Goal: Task Accomplishment & Management: Use online tool/utility

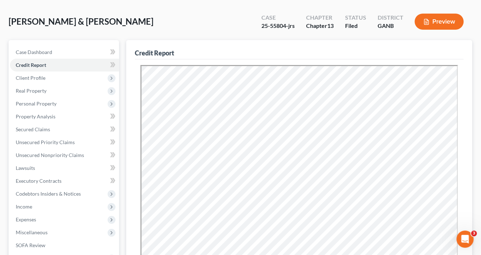
scroll to position [29, 0]
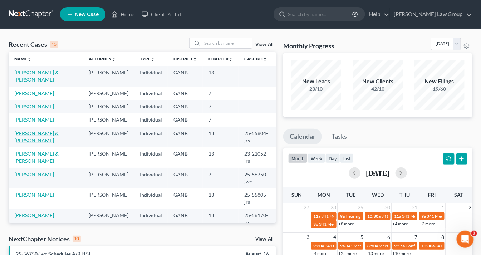
click at [59, 143] on link "[PERSON_NAME] & [PERSON_NAME]" at bounding box center [36, 136] width 44 height 13
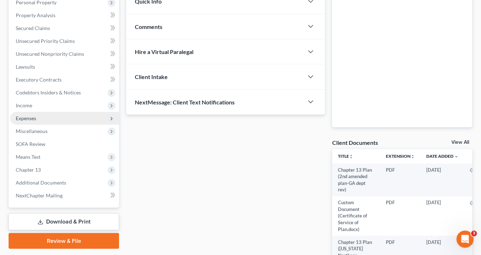
scroll to position [172, 0]
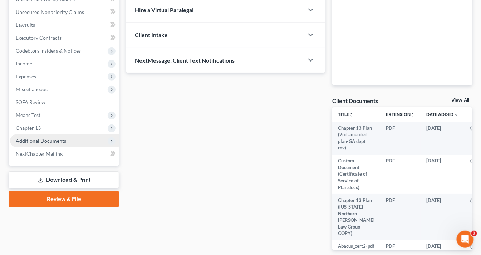
click at [63, 141] on span "Additional Documents" at bounding box center [41, 141] width 50 height 6
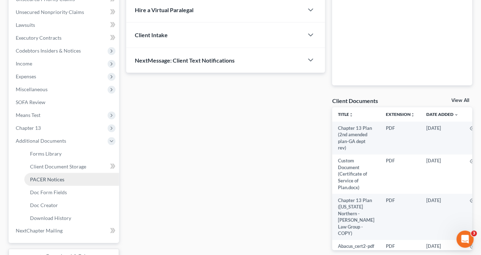
click at [66, 180] on link "PACER Notices" at bounding box center [71, 179] width 95 height 13
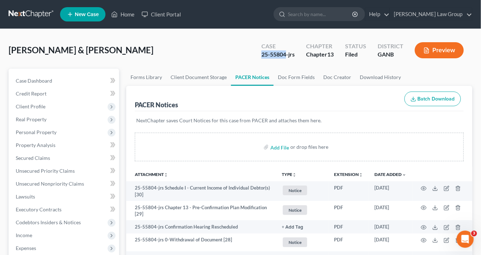
drag, startPoint x: 286, startPoint y: 54, endPoint x: 256, endPoint y: 54, distance: 30.0
click at [256, 54] on div "Case 25-55804-jrs" at bounding box center [278, 50] width 45 height 21
copy div "25-55804"
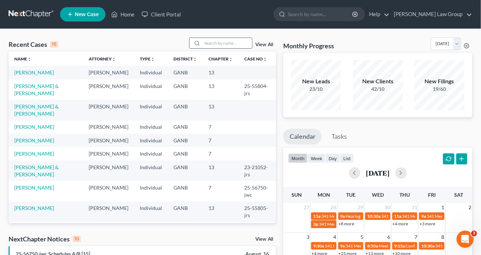
click at [221, 40] on input "search" at bounding box center [227, 43] width 50 height 10
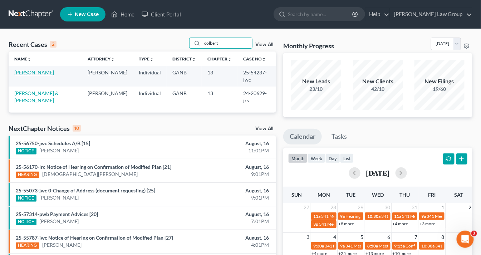
type input "colbert"
click at [36, 72] on link "[PERSON_NAME]" at bounding box center [34, 72] width 40 height 6
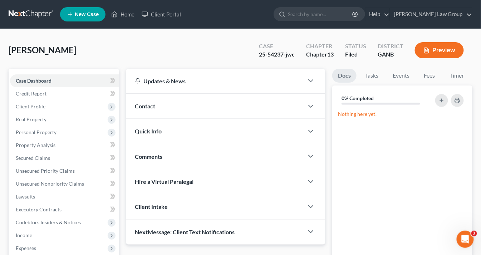
drag, startPoint x: 297, startPoint y: 54, endPoint x: 292, endPoint y: 54, distance: 5.0
click at [294, 54] on div "Case 25-54237-jwc" at bounding box center [276, 50] width 47 height 21
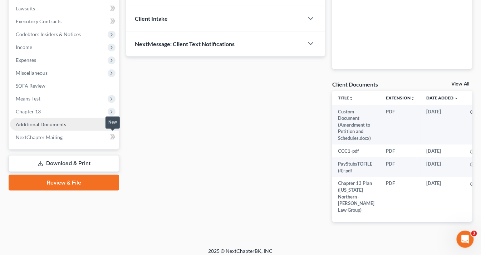
scroll to position [191, 0]
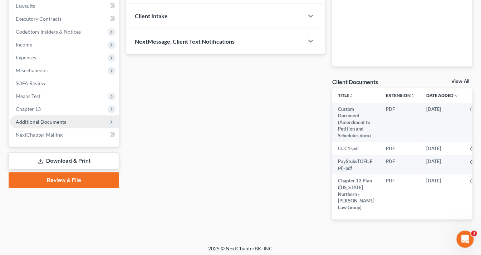
click at [62, 122] on span "Additional Documents" at bounding box center [41, 122] width 50 height 6
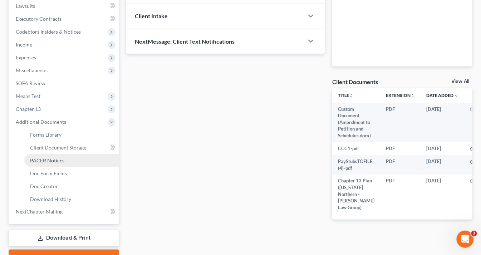
click at [51, 160] on span "PACER Notices" at bounding box center [47, 160] width 34 height 6
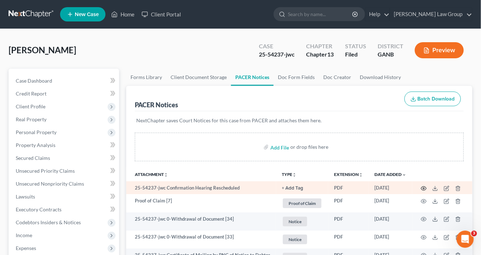
click at [424, 186] on icon "button" at bounding box center [424, 189] width 6 height 6
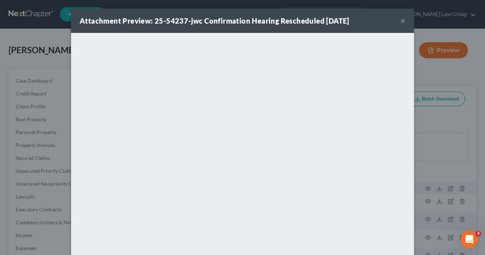
drag, startPoint x: 402, startPoint y: 22, endPoint x: 398, endPoint y: 18, distance: 5.6
click at [402, 22] on button "×" at bounding box center [403, 20] width 5 height 9
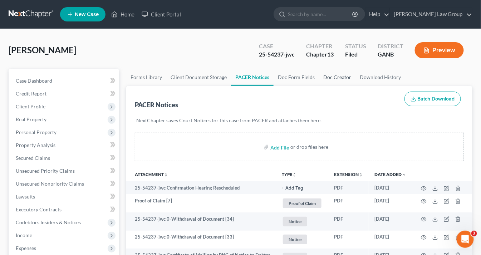
click at [340, 75] on link "Doc Creator" at bounding box center [337, 77] width 36 height 17
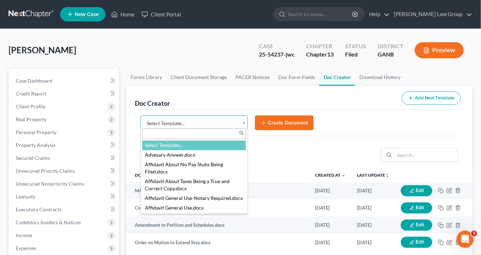
click at [242, 122] on body "Home New Case Client Portal Saedi Law Group info@saedilawgroup.com My Account S…" at bounding box center [240, 241] width 481 height 483
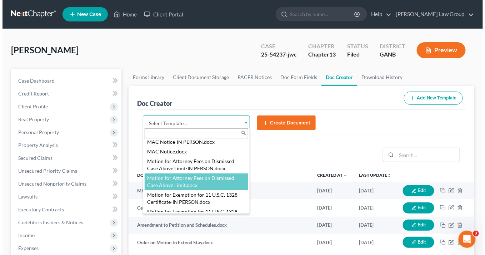
scroll to position [715, 0]
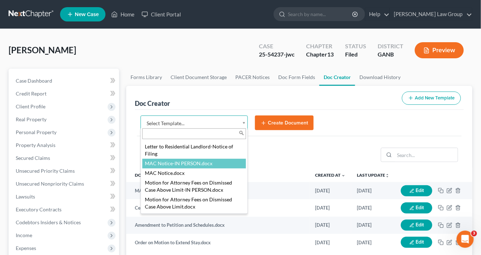
select select "116618"
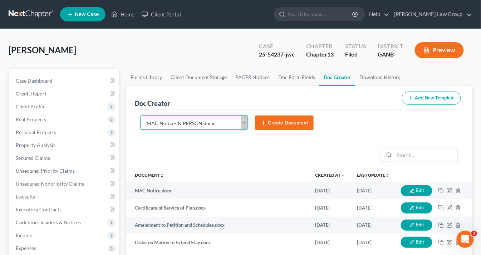
click at [275, 122] on button "Create Document" at bounding box center [284, 122] width 59 height 15
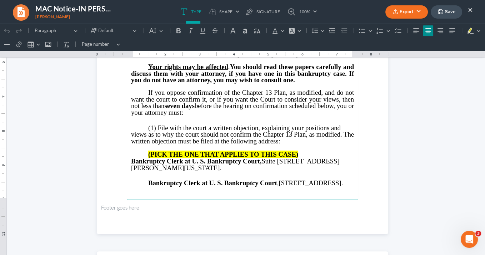
scroll to position [257, 0]
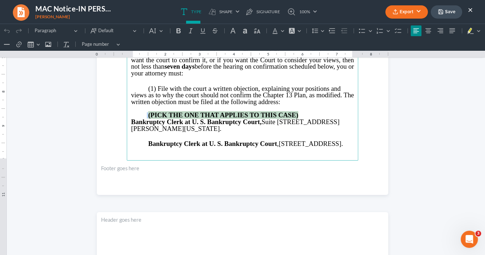
drag, startPoint x: 305, startPoint y: 111, endPoint x: 145, endPoint y: 114, distance: 160.5
click at [145, 114] on p "(PICK THE ONE THAT APPLIES TO THIS CASE)" at bounding box center [242, 115] width 223 height 7
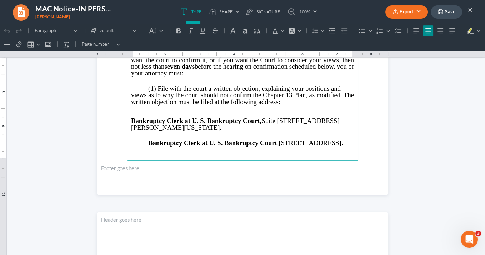
drag, startPoint x: 211, startPoint y: 151, endPoint x: 146, endPoint y: 136, distance: 67.2
click at [137, 135] on main "IN THE UNITED STATES BANKRUPTCY COURT NORTHERN DISTRICT OF GEORGIA JWC DIVISION…" at bounding box center [243, 6] width 232 height 309
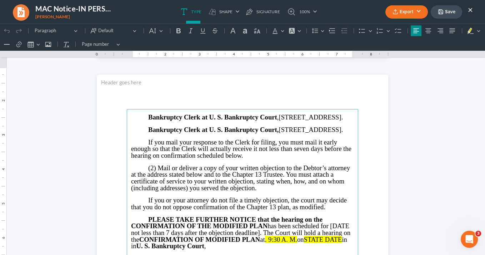
scroll to position [429, 0]
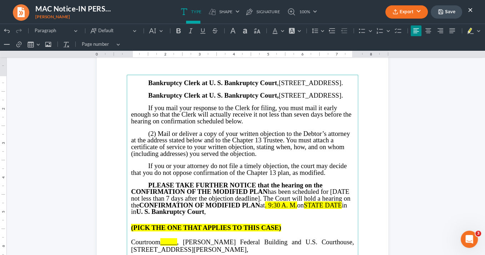
drag, startPoint x: 215, startPoint y: 109, endPoint x: 149, endPoint y: 79, distance: 72.0
click at [146, 80] on main "⁠⁠⁠⁠⁠⁠⁠ Bankruptcy Clerk at U. S. Bankruptcy Court , 18 Greenville Street, 2nd …" at bounding box center [243, 229] width 232 height 309
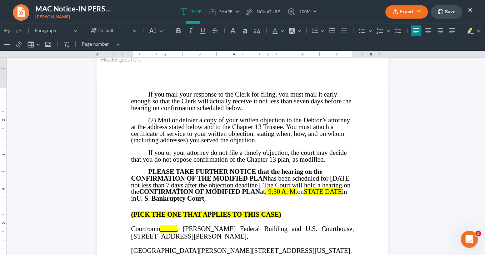
drag, startPoint x: 224, startPoint y: 76, endPoint x: 237, endPoint y: 102, distance: 29.4
click at [226, 88] on section "⁠⁠⁠⁠⁠⁠⁠ If you mail your response to the Clerk for filing, you must mail it ear…" at bounding box center [243, 240] width 292 height 377
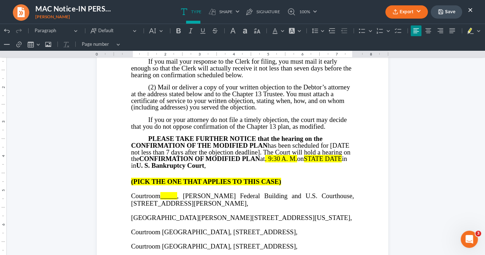
scroll to position [503, 0]
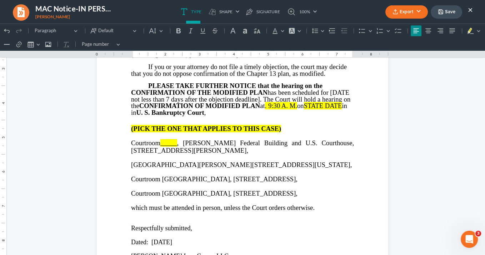
drag, startPoint x: 179, startPoint y: 142, endPoint x: 184, endPoint y: 140, distance: 5.1
click at [181, 140] on span ", Richard B. Russell Federal Building and U.S. Courthouse, 75 Ted Turner Drive,…" at bounding box center [242, 146] width 223 height 15
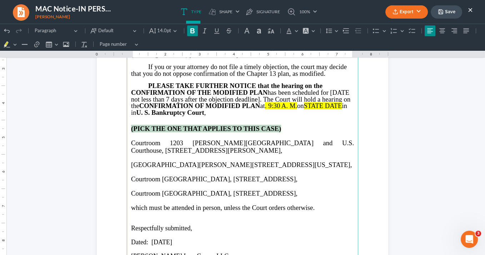
drag, startPoint x: 283, startPoint y: 129, endPoint x: 128, endPoint y: 128, distance: 154.8
click at [128, 128] on main "If you mail your response to the Clerk for filing, you must mail it early enoug…" at bounding box center [243, 154] width 232 height 309
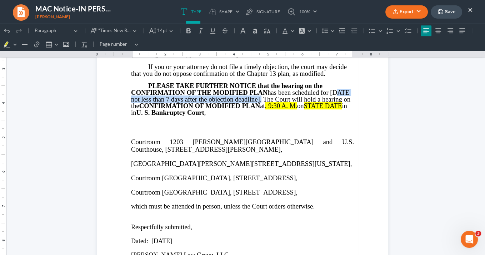
drag, startPoint x: 258, startPoint y: 99, endPoint x: 336, endPoint y: 92, distance: 77.5
click at [332, 94] on span "PLEASE TAKE FURTHER NOTICE that the hearing on the CONFIRMATION OF THE MODIFIED…" at bounding box center [240, 96] width 219 height 28
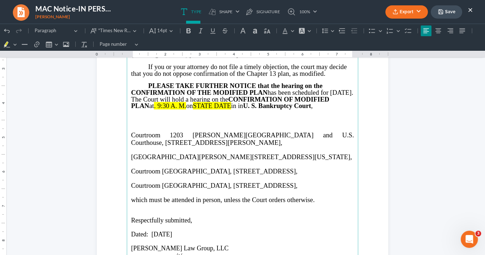
drag, startPoint x: 274, startPoint y: 105, endPoint x: 281, endPoint y: 107, distance: 7.4
click at [274, 105] on span "in in U. S. Bankruptcy Court ," at bounding box center [272, 106] width 82 height 8
drag, startPoint x: 156, startPoint y: 99, endPoint x: 159, endPoint y: 97, distance: 3.9
click at [157, 99] on span "PLEASE TAKE FURTHER NOTICE that the hearing on the CONFIRMATION OF THE MODIFIED…" at bounding box center [242, 96] width 222 height 28
click at [226, 105] on span "on October 7, 2025in in U. S. Bankruptcy Court ," at bounding box center [242, 106] width 112 height 8
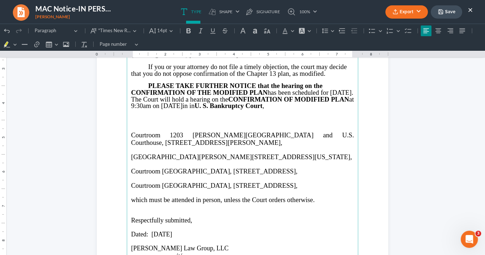
click at [270, 106] on span "PLEASE TAKE FURTHER NOTICE that the hearing on the CONFIRMATION OF THE MODIFIED…" at bounding box center [242, 96] width 223 height 28
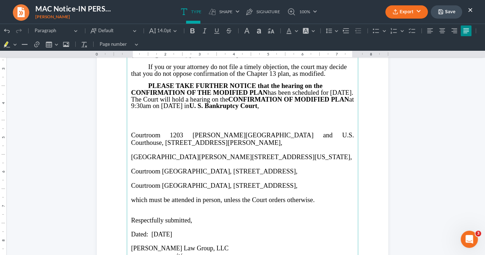
drag, startPoint x: 330, startPoint y: 193, endPoint x: 130, endPoint y: 155, distance: 203.3
click at [129, 157] on main "If you mail your response to the Clerk for filing, you must mail it early enoug…" at bounding box center [243, 154] width 232 height 309
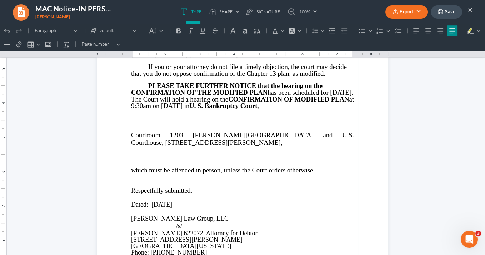
click at [131, 134] on span "Courtroom 1203 Richard B. Russell Federal Building and U.S. Courthouse, 75 Ted …" at bounding box center [242, 138] width 223 height 15
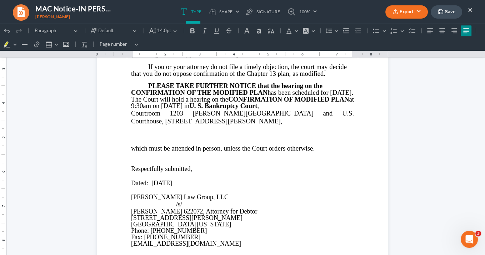
click at [131, 147] on span "which must be attended in person, unless the Court orders otherwise." at bounding box center [223, 148] width 184 height 8
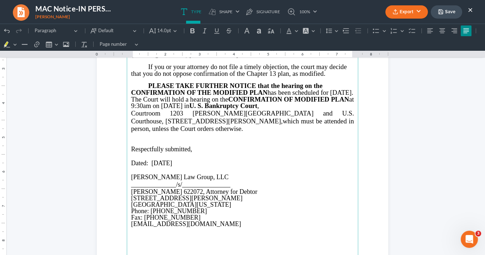
click at [172, 112] on span "Courtroom 1203 Richard B. Russell Federal Building and U.S. Courthouse, 75 Ted …" at bounding box center [242, 116] width 223 height 15
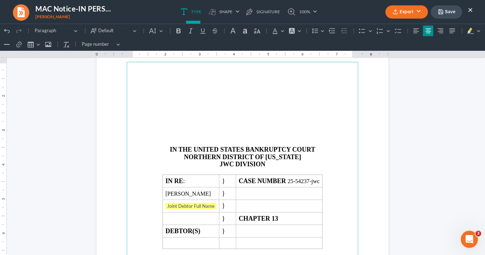
scroll to position [818, 0]
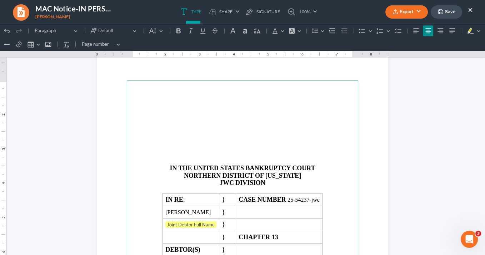
click at [202, 152] on p "Rich Text Editor, page-2-main" at bounding box center [242, 154] width 223 height 6
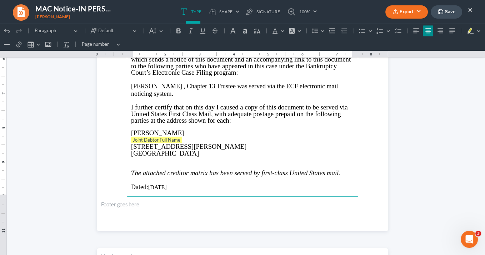
scroll to position [1018, 0]
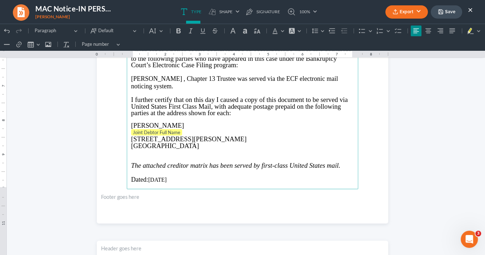
click at [182, 130] on p "Joint Debtor Full Name" at bounding box center [242, 132] width 223 height 7
drag, startPoint x: 182, startPoint y: 130, endPoint x: 128, endPoint y: 127, distance: 54.8
click at [128, 127] on main "IN THE UNITED STATES BANKRUPTCY COURT NORTHERN DISTRICT OF GEORGIA JWC DIVISION…" at bounding box center [243, 34] width 232 height 309
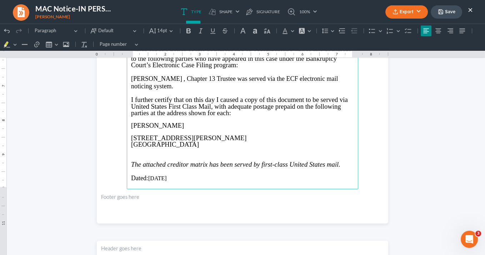
click at [131, 135] on span "7625 Forest Glen Way" at bounding box center [188, 138] width 115 height 8
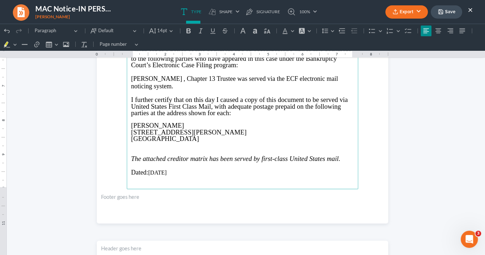
click at [412, 11] on button "Export" at bounding box center [407, 11] width 43 height 13
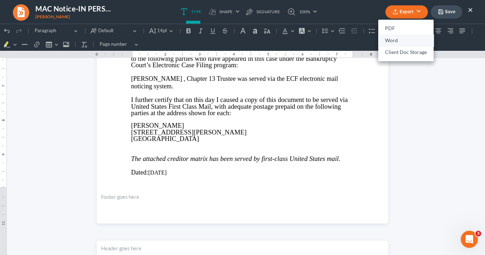
click at [397, 40] on link "Word" at bounding box center [406, 40] width 55 height 12
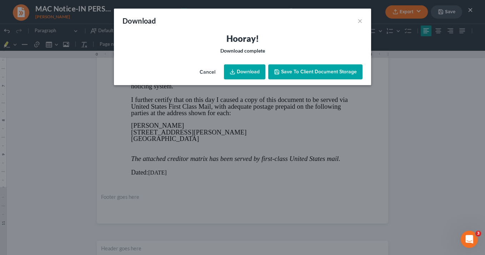
click at [250, 72] on link "Download" at bounding box center [244, 71] width 41 height 15
click at [252, 73] on link "Download" at bounding box center [244, 71] width 41 height 15
click at [361, 19] on button "×" at bounding box center [360, 20] width 5 height 9
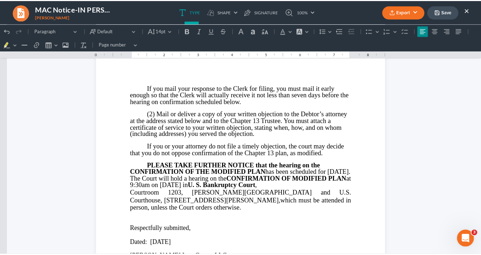
scroll to position [389, 0]
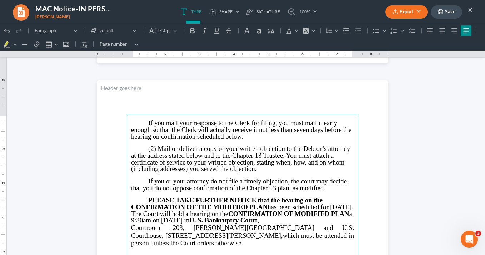
click at [470, 9] on button "×" at bounding box center [470, 9] width 5 height 9
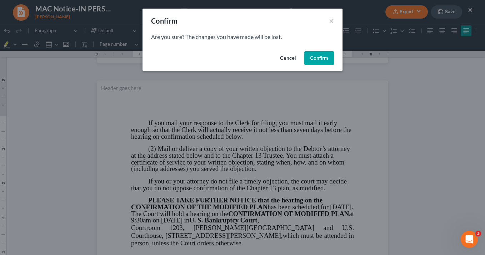
drag, startPoint x: 320, startPoint y: 58, endPoint x: 315, endPoint y: 52, distance: 8.3
click at [321, 58] on button "Confirm" at bounding box center [320, 58] width 30 height 14
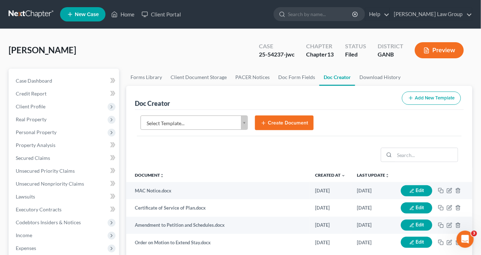
click at [243, 121] on body "Home New Case Client Portal Saedi Law Group info@saedilawgroup.com My Account S…" at bounding box center [240, 241] width 481 height 483
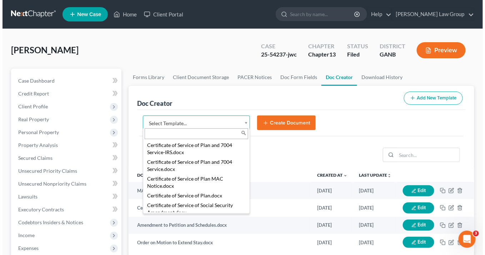
scroll to position [312, 0]
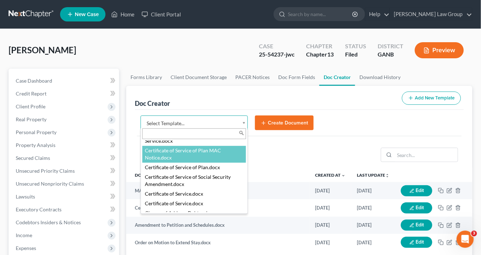
select select "111544"
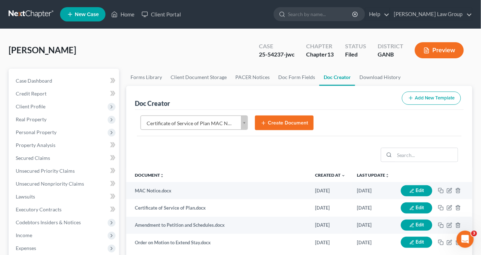
click at [263, 120] on icon "submit" at bounding box center [264, 123] width 6 height 6
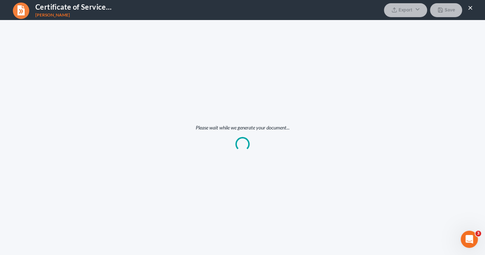
scroll to position [0, 0]
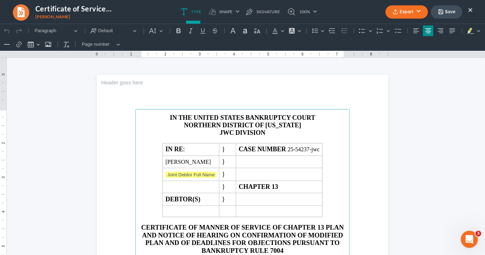
click at [232, 131] on p "JWC DIVISION" at bounding box center [243, 133] width 206 height 8
drag, startPoint x: 268, startPoint y: 132, endPoint x: 212, endPoint y: 130, distance: 56.2
click at [213, 130] on p "ATLANTA DIVISION" at bounding box center [243, 133] width 206 height 8
click at [177, 30] on icon "Editor toolbar" at bounding box center [179, 30] width 4 height 5
click at [162, 31] on button "Default" at bounding box center [156, 30] width 19 height 11
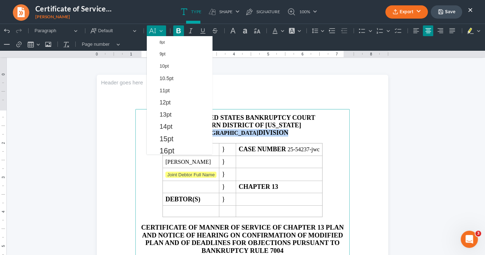
drag, startPoint x: 165, startPoint y: 123, endPoint x: 256, endPoint y: 142, distance: 92.6
click at [165, 123] on span "14pt" at bounding box center [166, 126] width 13 height 9
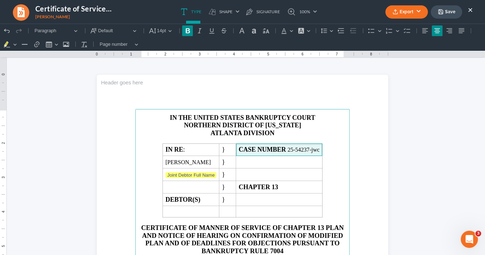
drag, startPoint x: 297, startPoint y: 146, endPoint x: 303, endPoint y: 142, distance: 6.7
click at [300, 145] on td "CASE NUMBER 25-54237-jwc" at bounding box center [279, 149] width 87 height 13
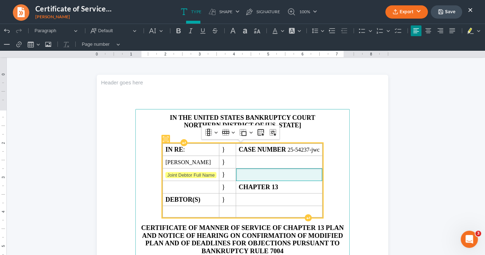
click at [289, 172] on span "Rich Text Editor, page-0-main" at bounding box center [279, 175] width 81 height 6
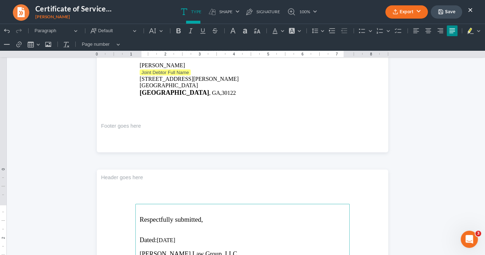
scroll to position [257, 0]
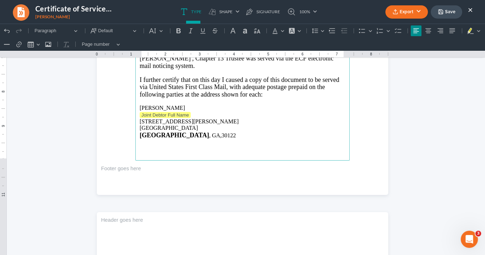
click at [189, 134] on p "Lithia Springs , GA,30122" at bounding box center [243, 136] width 206 height 8
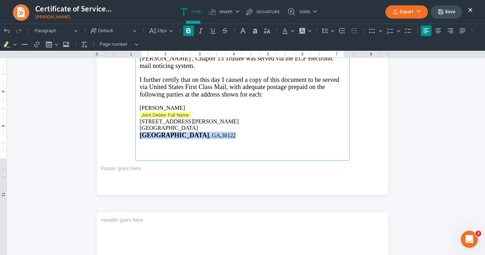
drag, startPoint x: 218, startPoint y: 135, endPoint x: 138, endPoint y: 132, distance: 79.7
click at [135, 133] on main "IN THE UNITED STATES BANKRUPTCY COURT NORTHERN DISTRICT OF GEORGIA ATLANTA DIVI…" at bounding box center [242, 6] width 214 height 309
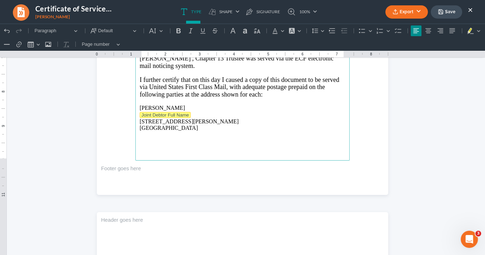
drag, startPoint x: 191, startPoint y: 113, endPoint x: 141, endPoint y: 111, distance: 49.7
click at [141, 112] on p "Joint Debtor Full Name" at bounding box center [243, 115] width 206 height 7
click at [140, 118] on p "7625 Forest Glen Way Lithia Springs, GA 30122" at bounding box center [243, 124] width 206 height 13
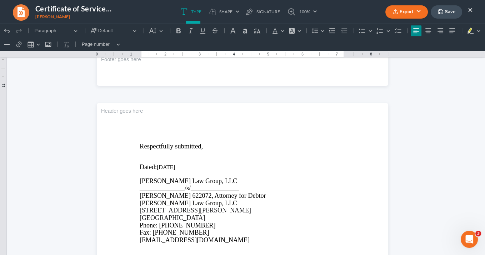
scroll to position [372, 0]
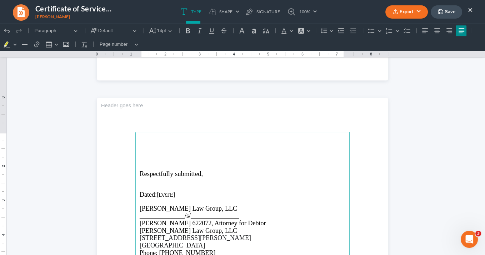
click at [147, 145] on p "Rich Text Editor, page-1-main" at bounding box center [243, 147] width 206 height 6
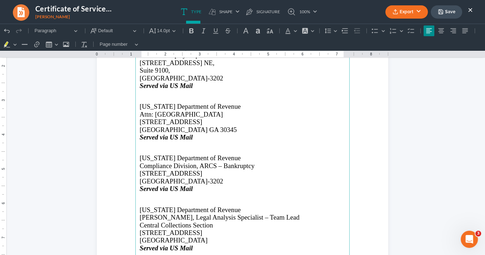
scroll to position [399, 0]
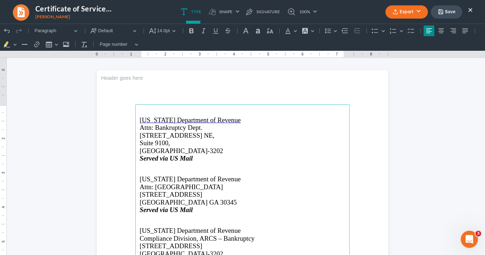
click at [137, 229] on main "Georgia Department of Revenue Attn: Bankruptcy Dept. 1800 Century Blvd. NE, Sui…" at bounding box center [242, 258] width 214 height 309
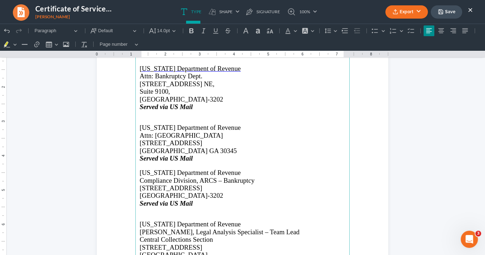
scroll to position [428, 0]
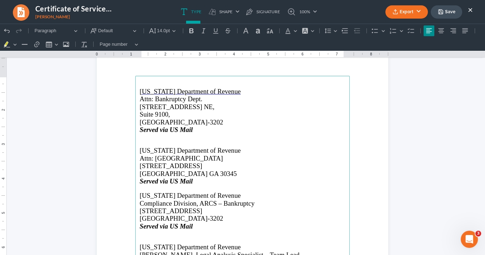
click at [140, 151] on span "Georgia Department of Revenue" at bounding box center [190, 151] width 101 height 8
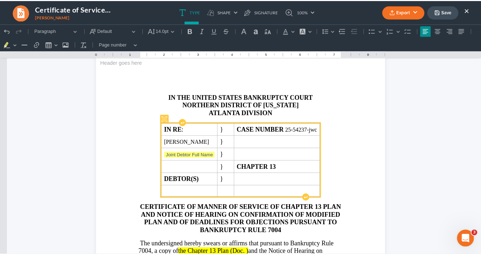
scroll to position [0, 0]
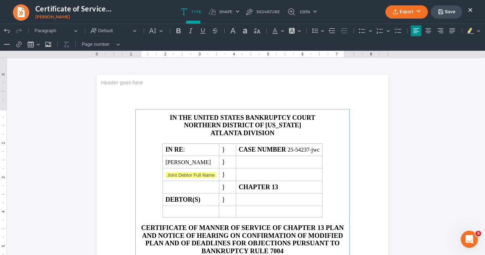
click at [407, 13] on button "Export" at bounding box center [407, 11] width 43 height 13
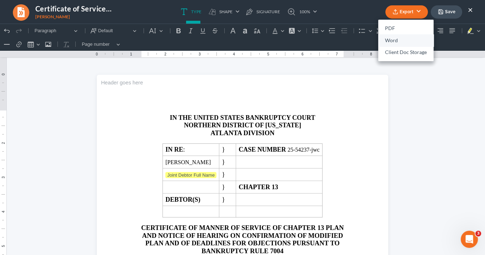
click at [397, 41] on link "Word" at bounding box center [406, 40] width 55 height 12
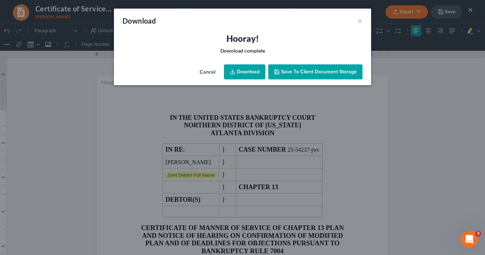
click at [243, 70] on link "Download" at bounding box center [244, 71] width 41 height 15
click at [362, 20] on button "×" at bounding box center [360, 20] width 5 height 9
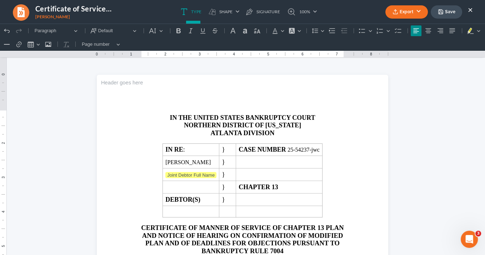
click at [471, 9] on button "×" at bounding box center [470, 9] width 5 height 9
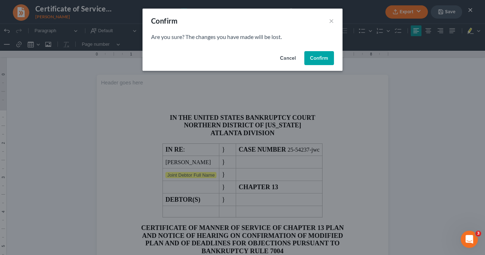
click at [314, 60] on button "Confirm" at bounding box center [320, 58] width 30 height 14
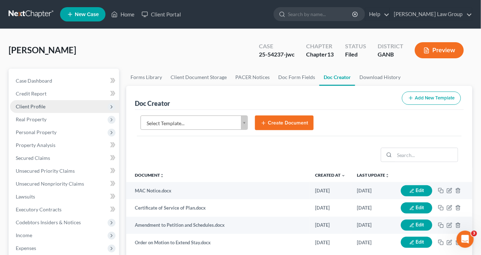
click at [34, 106] on span "Client Profile" at bounding box center [31, 106] width 30 height 6
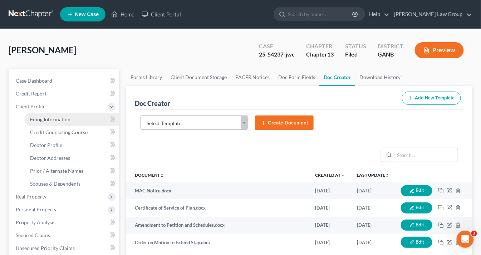
click at [39, 120] on span "Filing Information" at bounding box center [50, 119] width 40 height 6
select select "1"
select select "0"
select select "3"
select select "10"
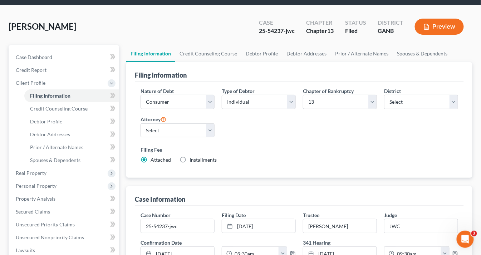
scroll to position [57, 0]
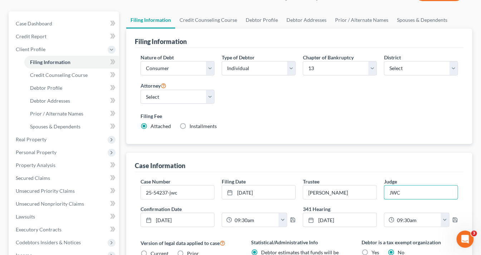
drag, startPoint x: 411, startPoint y: 190, endPoint x: 332, endPoint y: 182, distance: 79.5
click at [333, 182] on div "Case Number 25-54237-jwc Filing Date 4/18/2025 close Date 4/18/2025 Time 12:00 …" at bounding box center [299, 205] width 325 height 55
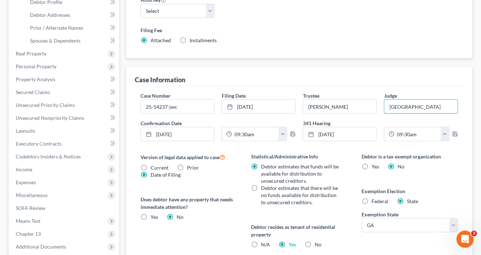
type input "ATLANTA"
click at [292, 38] on div "Filing Fee Attached Installments Installments" at bounding box center [298, 35] width 317 height 18
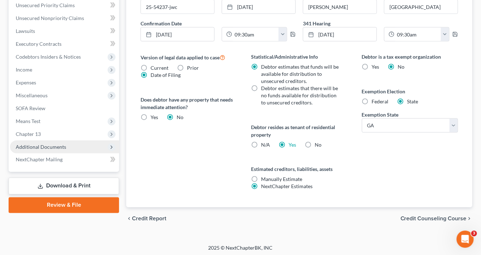
click at [44, 145] on span "Additional Documents" at bounding box center [41, 147] width 50 height 6
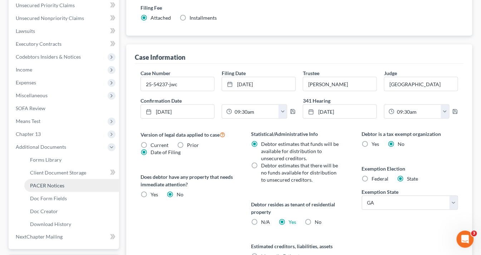
click at [58, 187] on span "PACER Notices" at bounding box center [47, 185] width 34 height 6
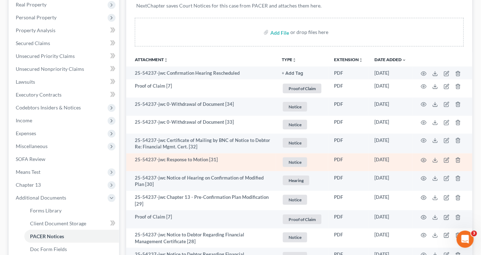
scroll to position [114, 0]
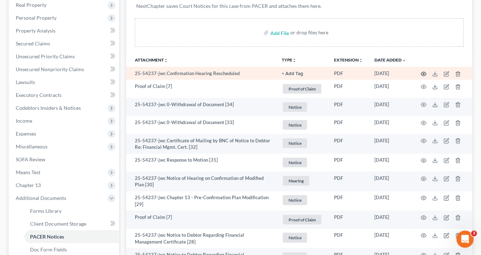
click at [425, 72] on icon "button" at bounding box center [423, 74] width 5 height 4
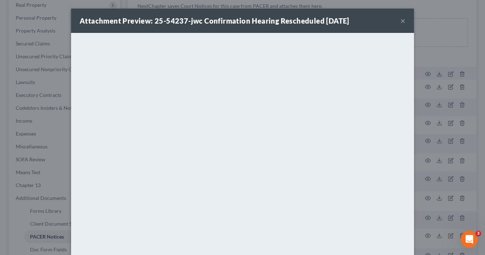
click at [402, 21] on button "×" at bounding box center [403, 20] width 5 height 9
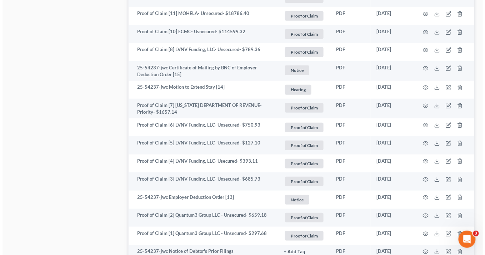
scroll to position [886, 0]
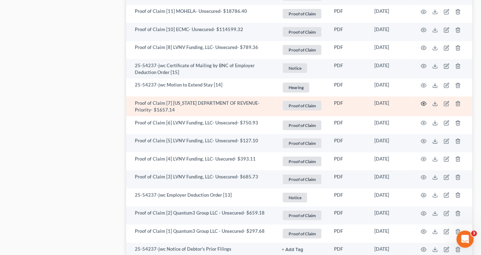
click at [423, 103] on circle "button" at bounding box center [423, 103] width 1 height 1
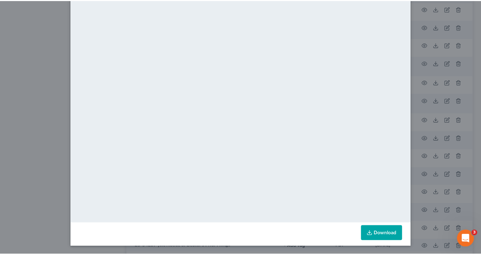
scroll to position [0, 0]
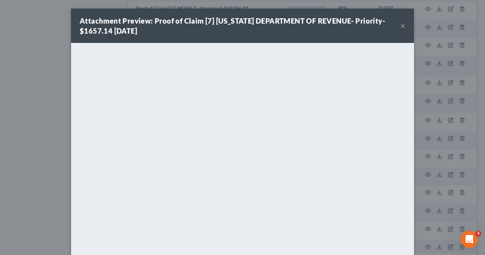
click at [402, 25] on button "×" at bounding box center [403, 25] width 5 height 9
